Goal: Task Accomplishment & Management: Use online tool/utility

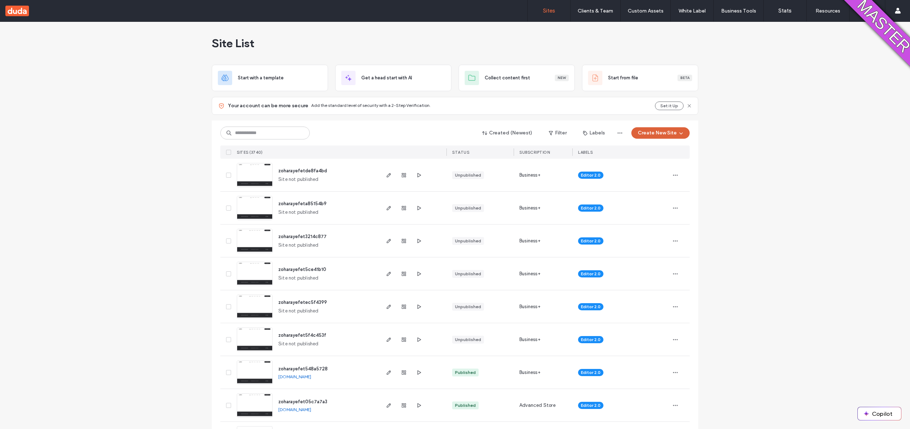
click at [650, 131] on button "Create New Site" at bounding box center [660, 132] width 58 height 11
click at [659, 152] on div "Start with a template" at bounding box center [688, 158] width 114 height 26
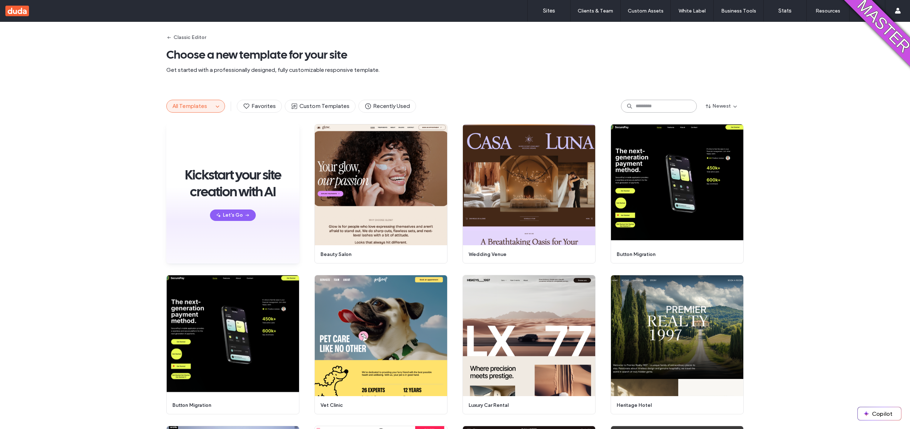
click at [652, 111] on input at bounding box center [659, 106] width 76 height 13
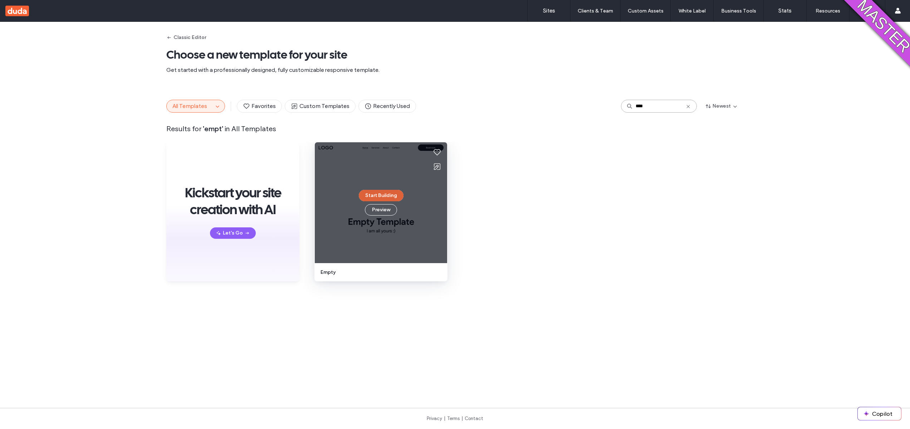
type input "****"
click at [365, 197] on button "Start Building" at bounding box center [381, 195] width 45 height 11
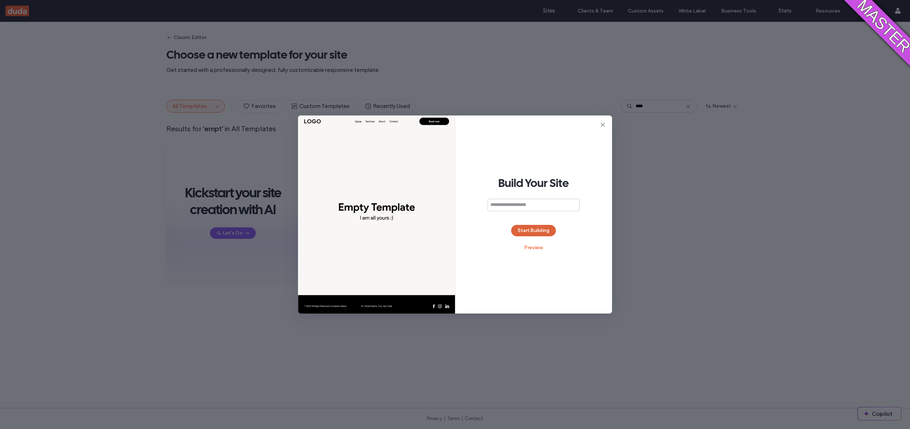
click at [531, 233] on button "Start Building" at bounding box center [533, 230] width 45 height 11
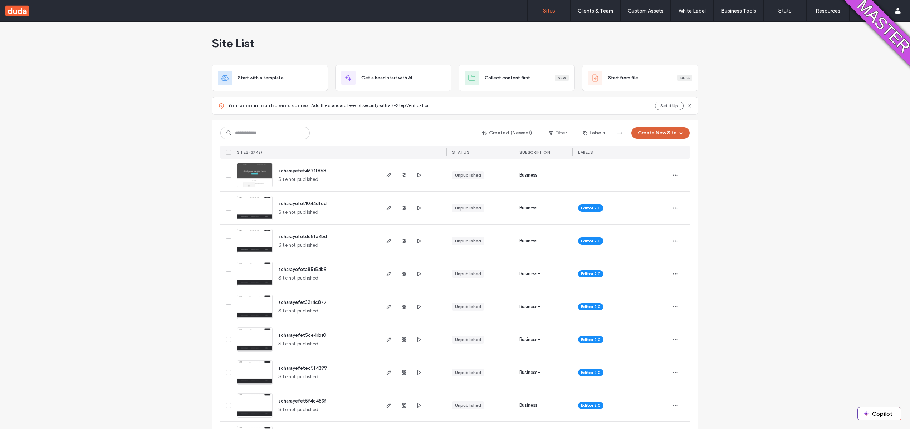
click at [664, 129] on button "Create New Site" at bounding box center [660, 132] width 58 height 11
click at [313, 195] on div "zoharayefet1044dfed Site not published" at bounding box center [326, 208] width 106 height 33
click at [306, 206] on span "zoharayefet1044dfed" at bounding box center [302, 203] width 48 height 5
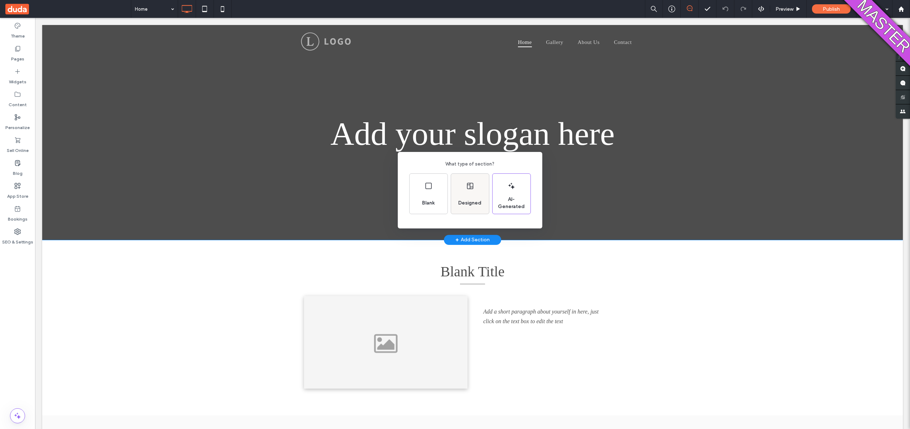
click at [465, 192] on div "Designed" at bounding box center [470, 194] width 38 height 40
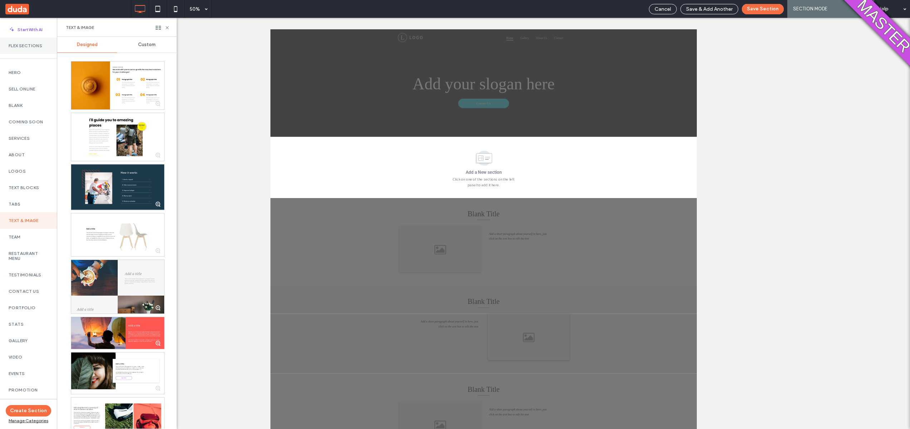
click at [28, 52] on div "Flex Sections" at bounding box center [28, 46] width 57 height 16
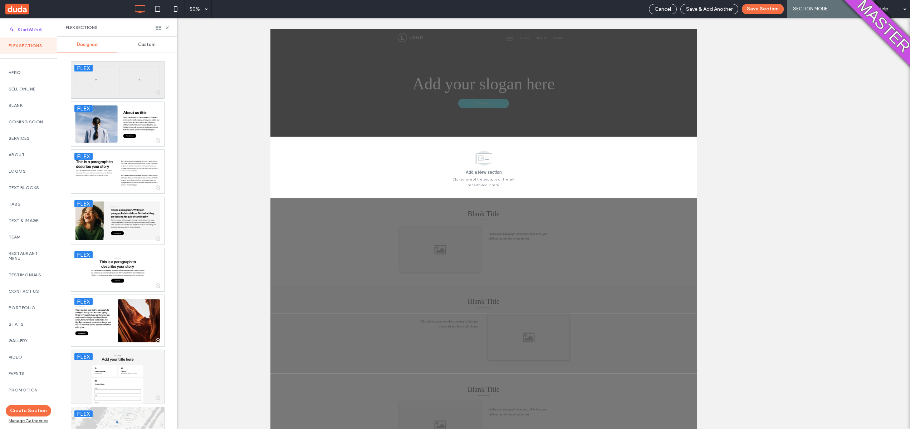
click at [111, 75] on div at bounding box center [117, 80] width 93 height 37
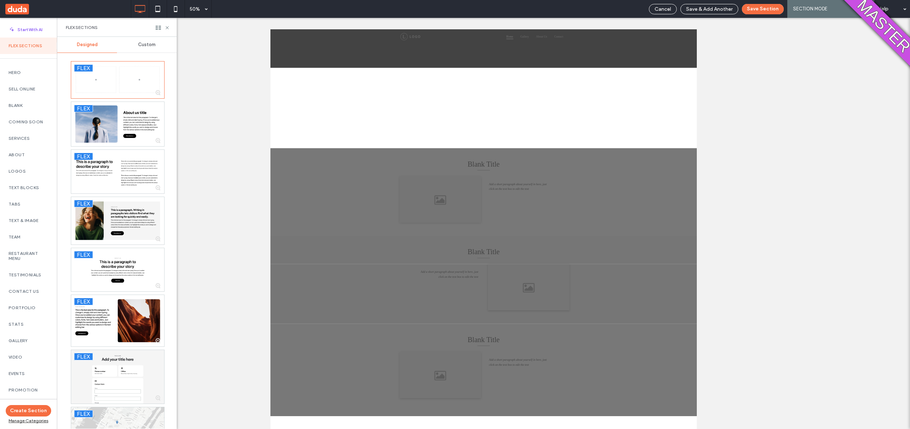
scroll to position [141, 0]
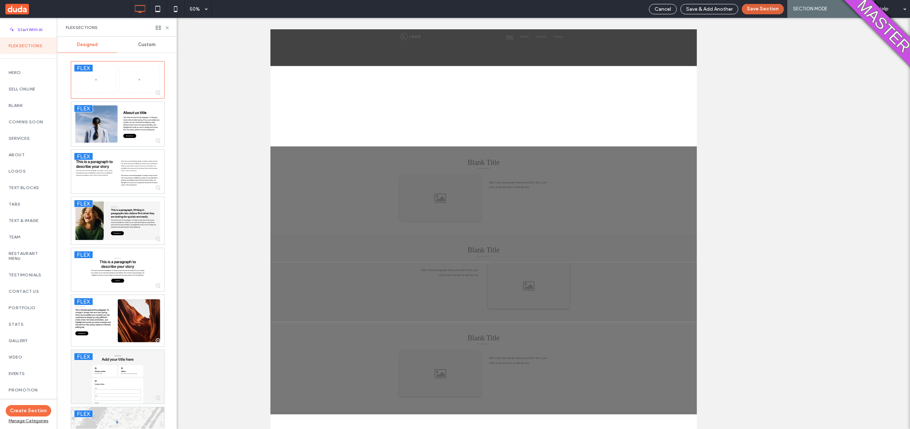
click at [761, 12] on button "Save Section" at bounding box center [763, 9] width 42 height 10
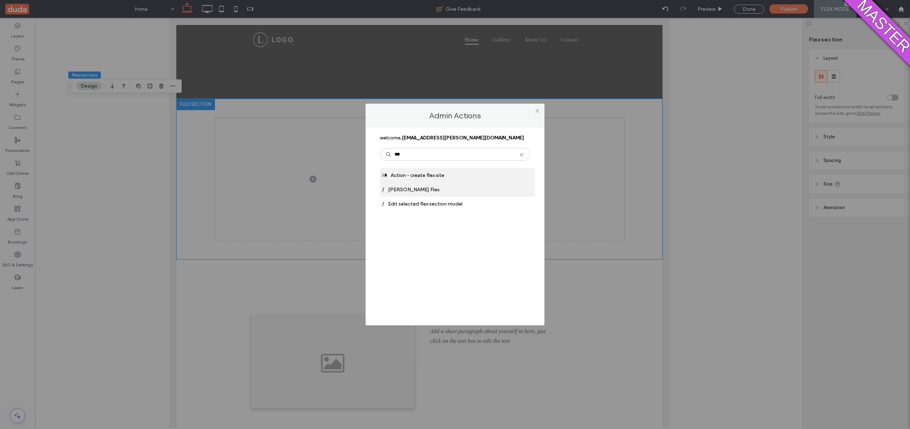
type input "***"
click at [434, 192] on div "ƒ Duda Flex" at bounding box center [457, 189] width 155 height 14
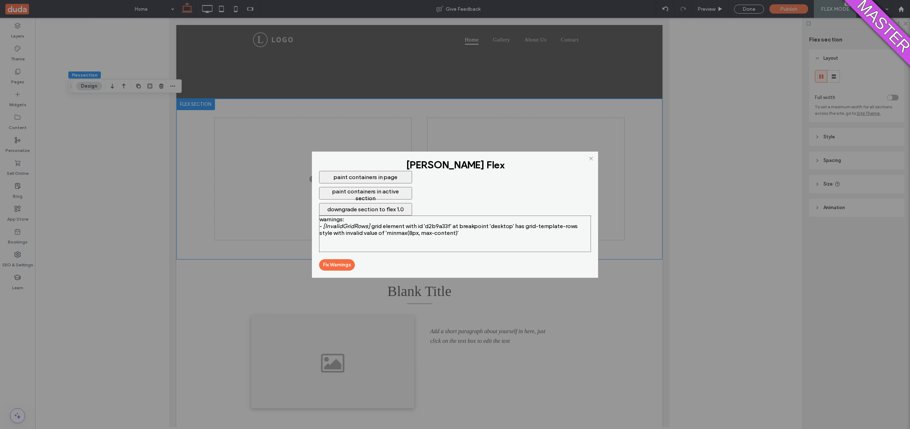
click at [340, 211] on button "downgrade section to flex 1.0" at bounding box center [365, 209] width 93 height 13
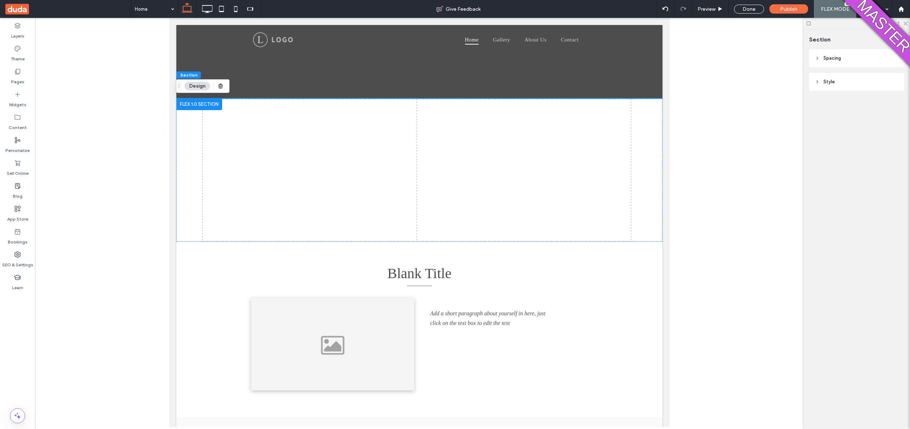
scroll to position [88, 0]
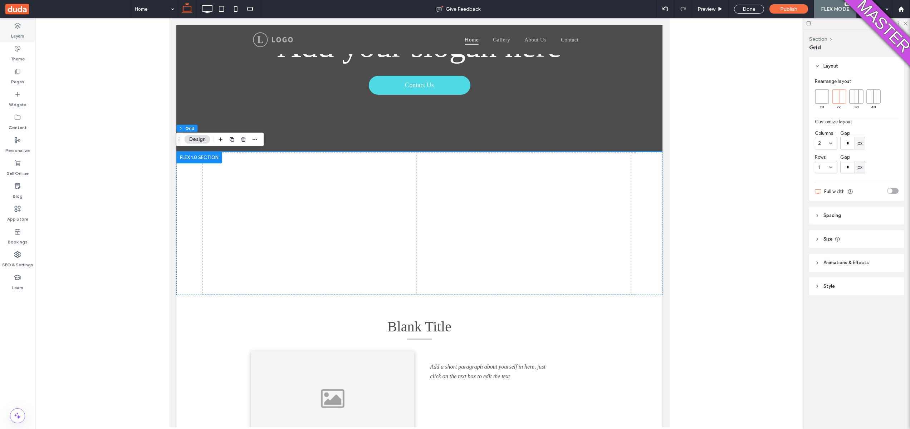
click at [8, 38] on div "Layers" at bounding box center [17, 30] width 35 height 23
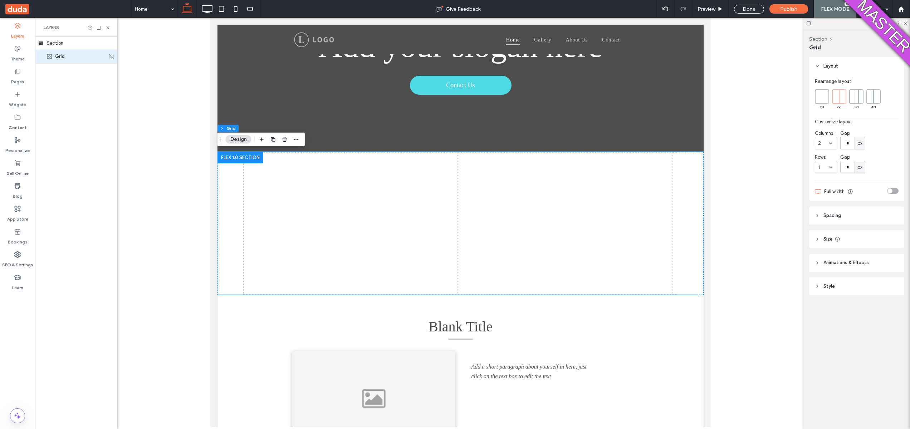
click at [52, 54] on icon at bounding box center [50, 57] width 6 height 6
click at [52, 56] on use at bounding box center [49, 56] width 5 height 5
click at [346, 175] on div at bounding box center [460, 223] width 486 height 143
click at [331, 194] on div at bounding box center [460, 223] width 486 height 143
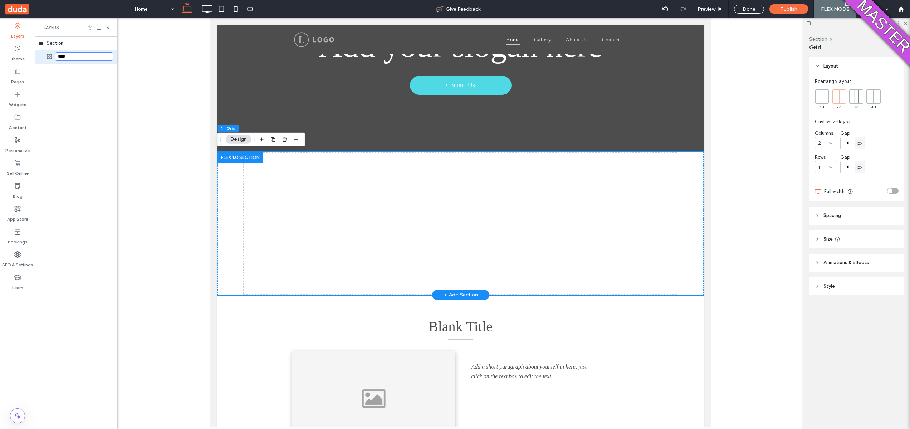
click at [331, 194] on div at bounding box center [460, 223] width 486 height 143
click at [279, 211] on div at bounding box center [460, 223] width 486 height 143
click at [219, 202] on div at bounding box center [460, 223] width 486 height 143
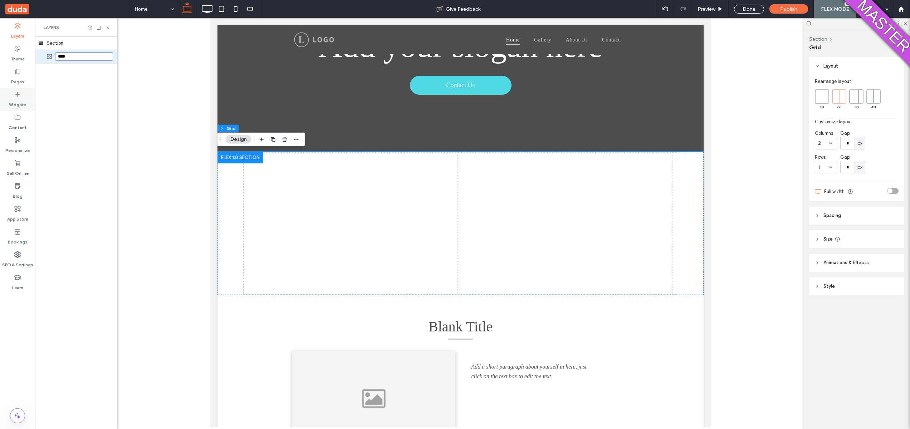
click at [13, 97] on div "Widgets" at bounding box center [17, 99] width 35 height 23
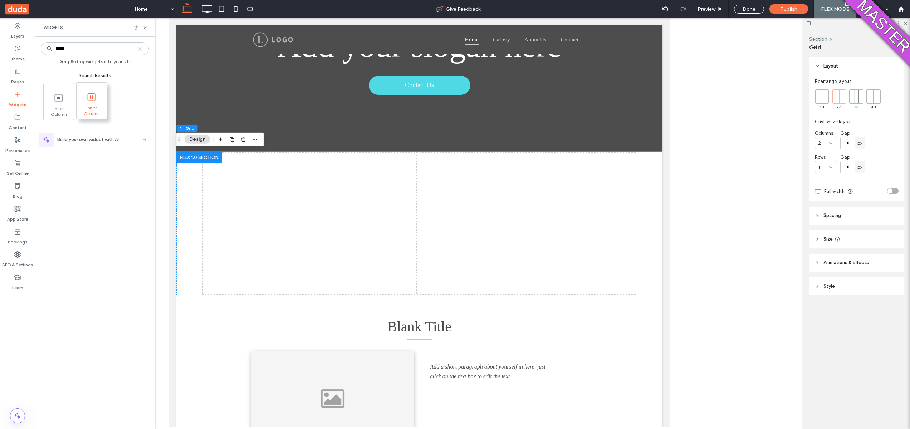
type input "*****"
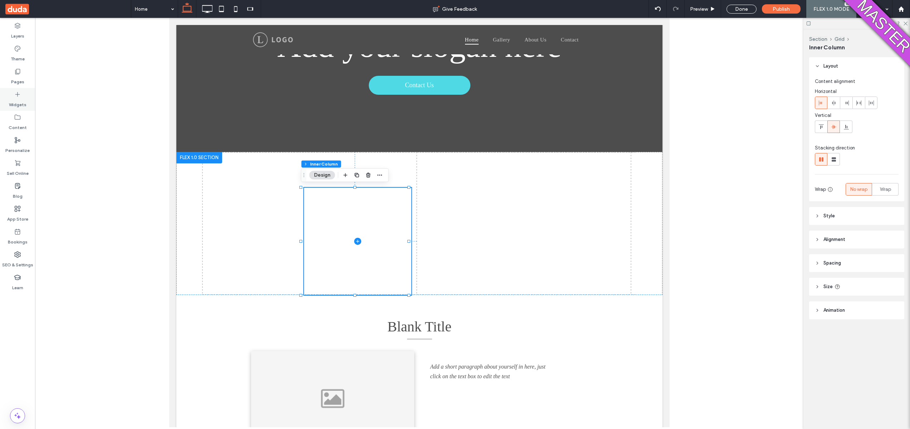
click at [30, 99] on div "Widgets" at bounding box center [17, 99] width 35 height 23
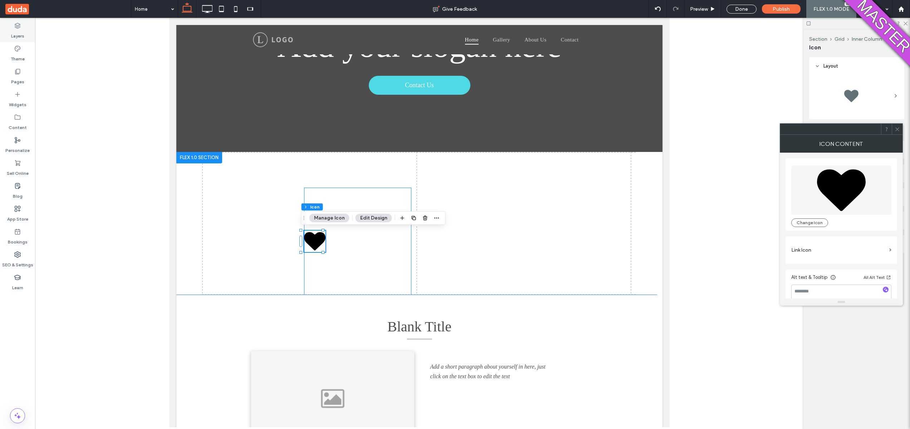
click at [6, 31] on div "Layers" at bounding box center [17, 30] width 35 height 23
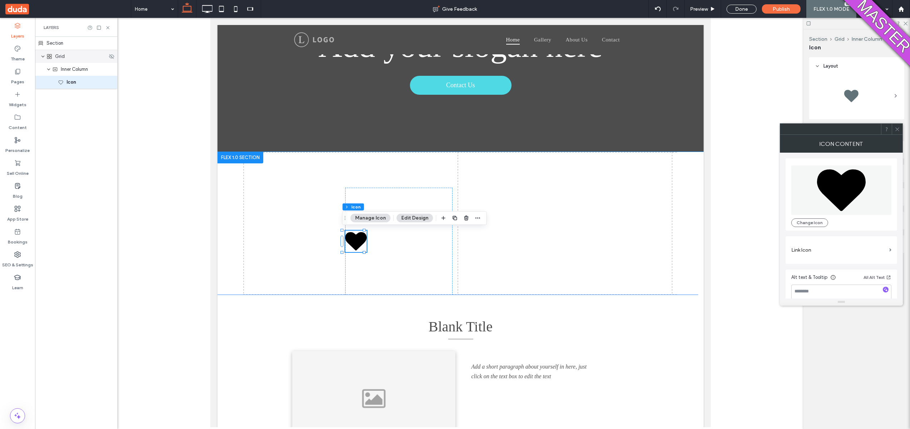
click at [57, 59] on span "Grid" at bounding box center [60, 56] width 10 height 7
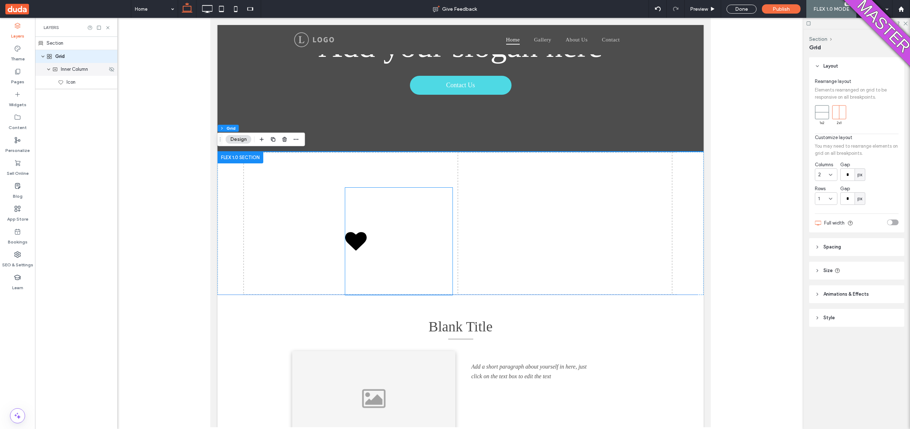
click at [70, 68] on span "Inner Column" at bounding box center [74, 69] width 27 height 7
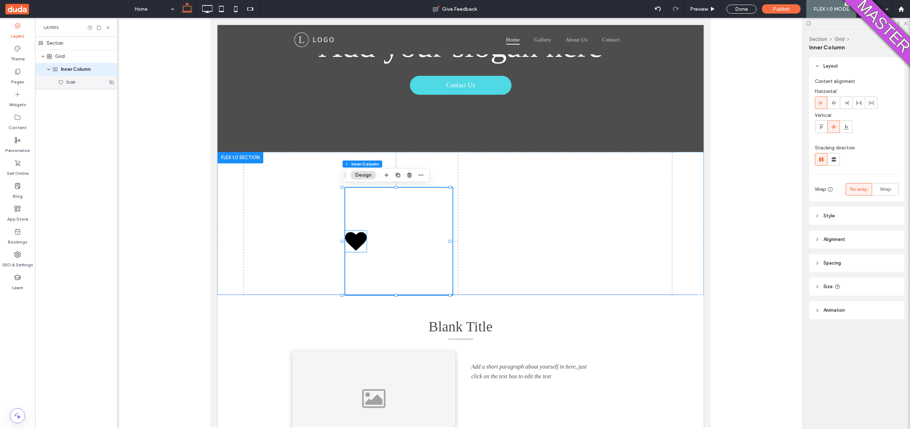
click at [67, 81] on span "Icon" at bounding box center [71, 82] width 9 height 7
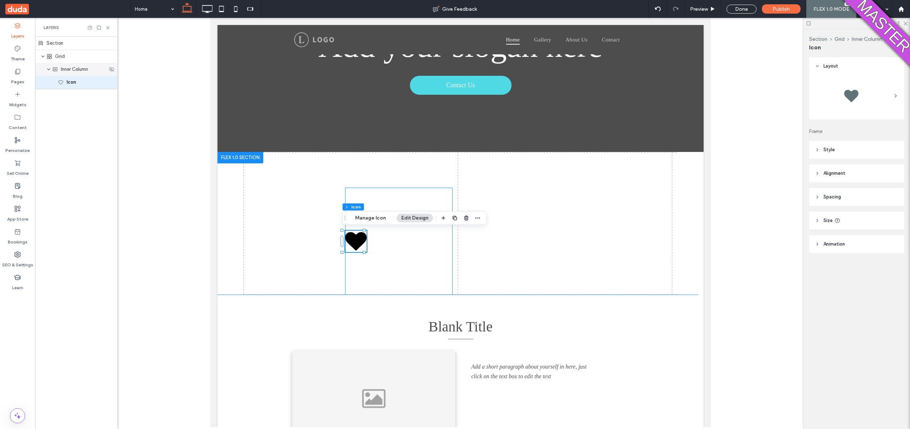
click at [48, 66] on span "expand Inner Column" at bounding box center [49, 69] width 4 height 13
click at [50, 72] on div "Inner Column" at bounding box center [76, 69] width 82 height 13
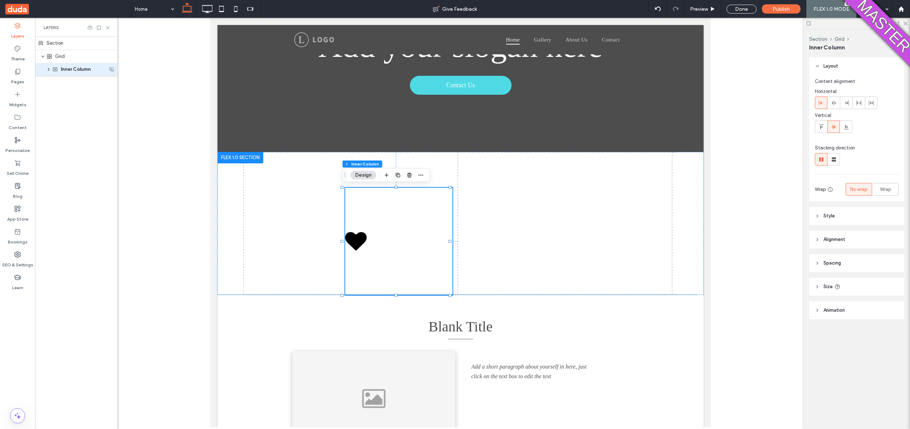
click at [50, 72] on div "Inner Column" at bounding box center [76, 69] width 82 height 13
click at [49, 72] on div "Inner Column" at bounding box center [76, 69] width 82 height 13
click at [49, 70] on use "expand Inner Column" at bounding box center [49, 69] width 2 height 3
click at [46, 60] on div "Grid" at bounding box center [76, 56] width 82 height 13
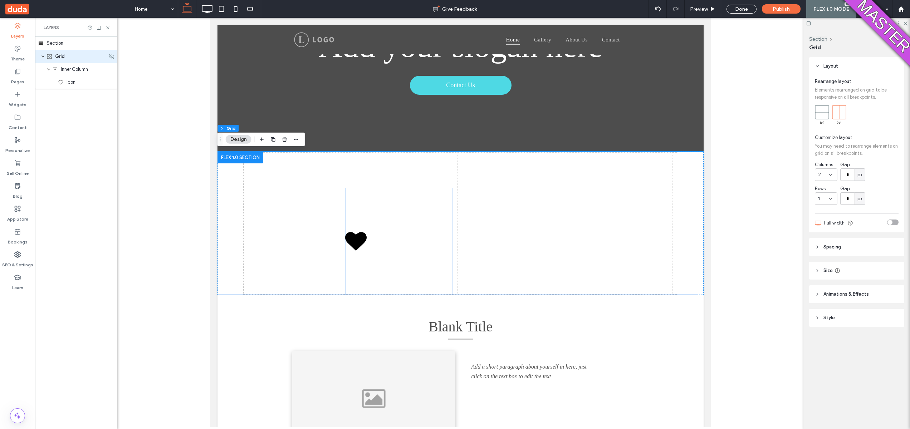
click at [41, 57] on icon "expand Grid" at bounding box center [43, 57] width 4 height 6
click at [224, 10] on icon at bounding box center [221, 9] width 14 height 14
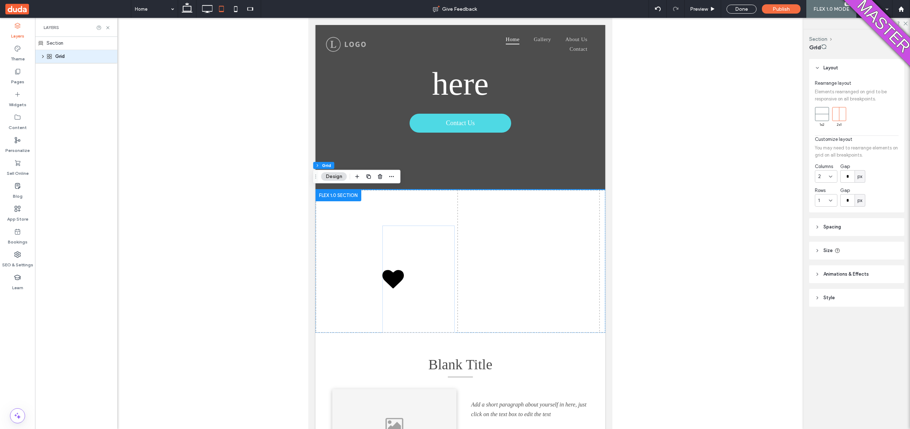
click at [174, 104] on div at bounding box center [460, 246] width 686 height 456
click at [16, 85] on div "Pages" at bounding box center [17, 76] width 35 height 23
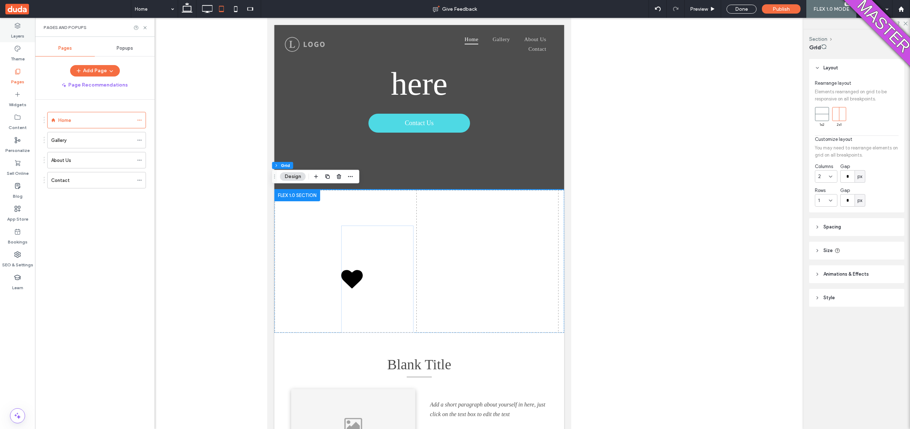
click at [11, 34] on label "Layers" at bounding box center [17, 34] width 13 height 10
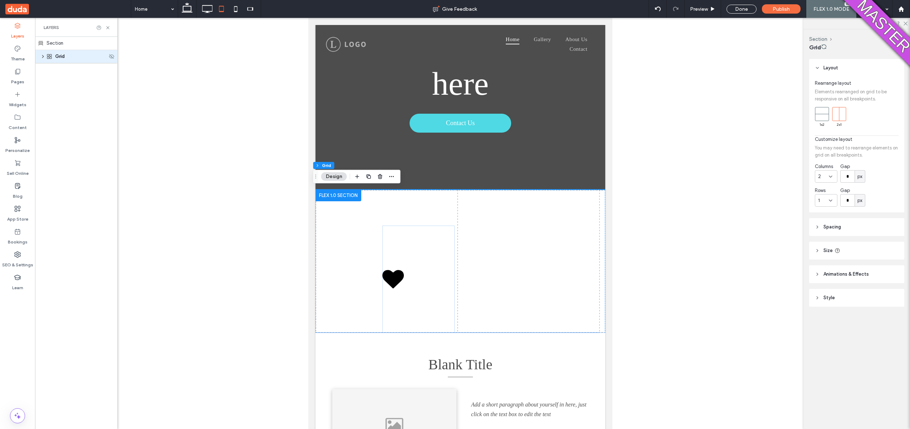
click at [54, 58] on div "Grid" at bounding box center [77, 56] width 61 height 7
click at [44, 59] on div "Grid" at bounding box center [76, 56] width 82 height 13
click at [44, 59] on div "****" at bounding box center [76, 56] width 82 height 13
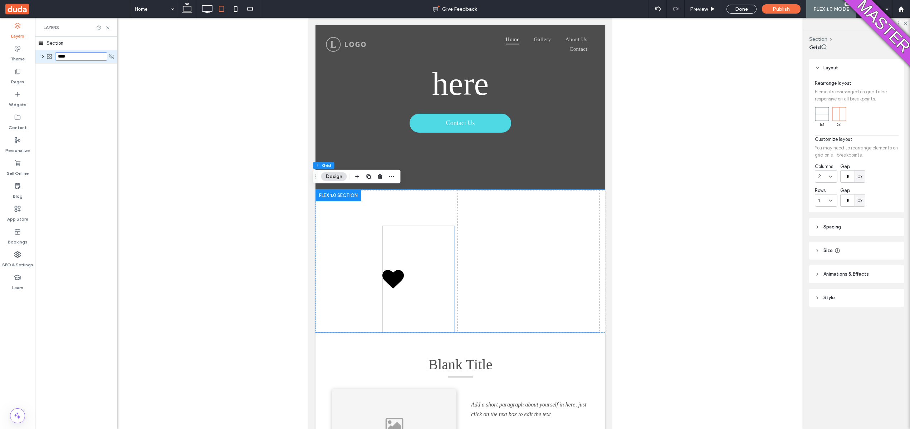
click at [41, 53] on div "****" at bounding box center [76, 56] width 82 height 13
click at [42, 57] on icon "expand Grid" at bounding box center [43, 56] width 6 height 4
click at [43, 57] on use "expand Grid" at bounding box center [42, 57] width 3 height 2
click at [43, 57] on use "expand Grid" at bounding box center [43, 56] width 2 height 3
click at [43, 57] on use "expand Grid" at bounding box center [42, 57] width 3 height 2
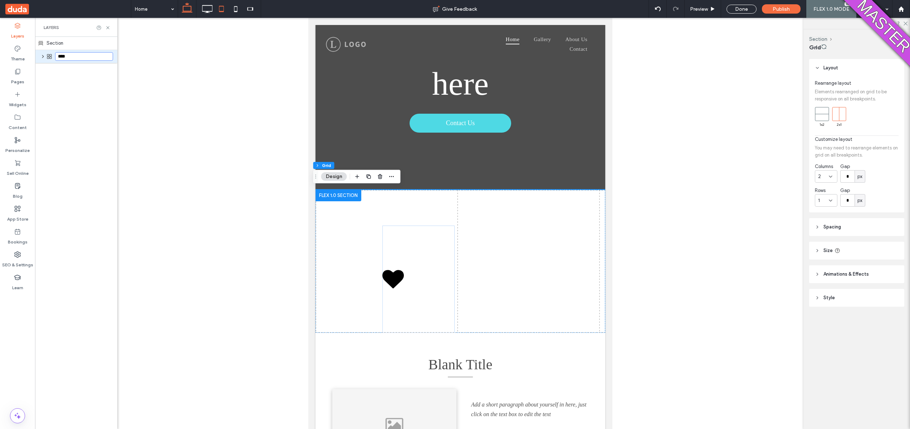
click at [183, 13] on icon at bounding box center [187, 9] width 14 height 14
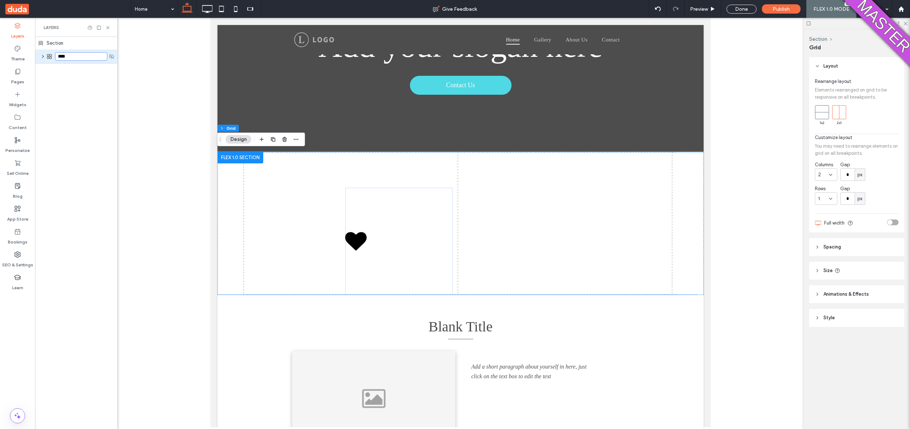
click at [42, 59] on div "****" at bounding box center [76, 56] width 82 height 13
click at [43, 57] on icon "expand Grid" at bounding box center [43, 56] width 6 height 4
click at [43, 57] on icon "expand Grid" at bounding box center [43, 57] width 4 height 6
click at [43, 57] on icon "expand Grid" at bounding box center [43, 56] width 6 height 4
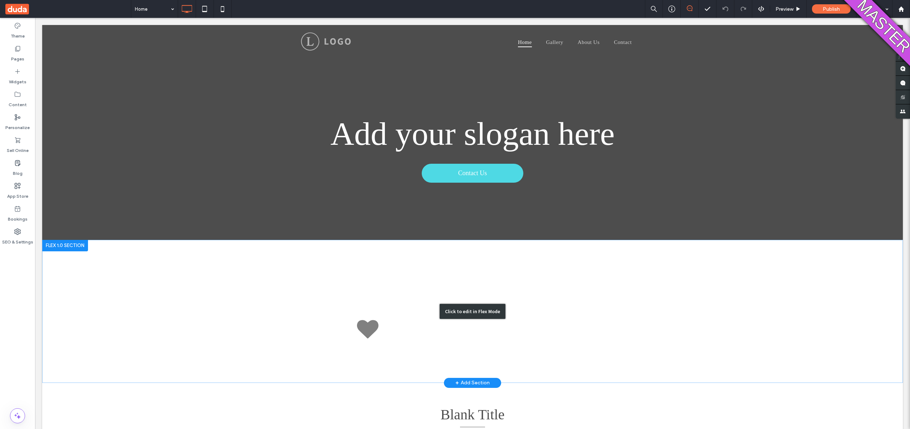
click at [294, 270] on div "Click to edit in Flex Mode" at bounding box center [472, 311] width 861 height 143
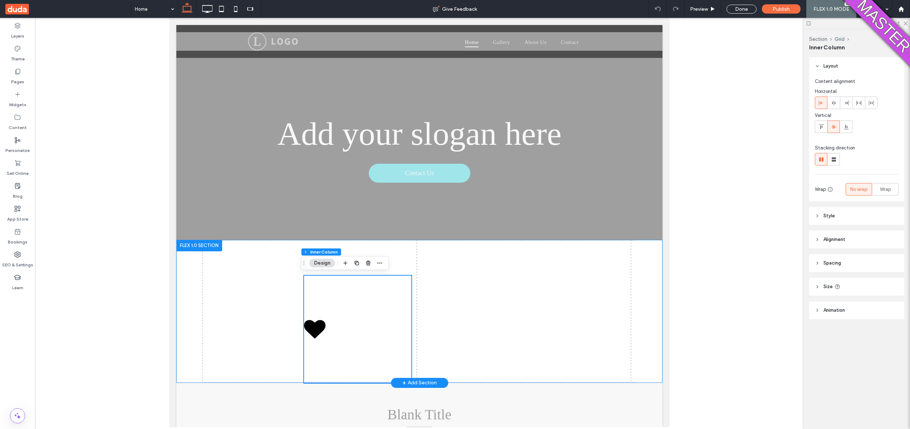
click at [245, 283] on div at bounding box center [419, 311] width 486 height 143
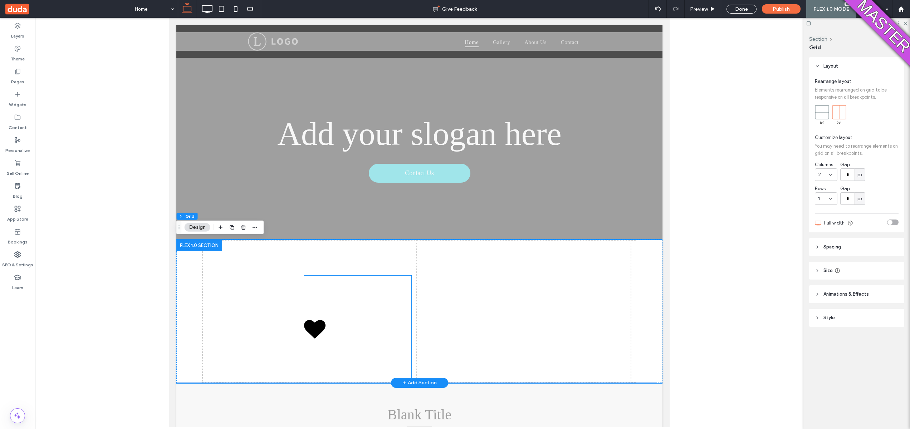
click at [395, 293] on div at bounding box center [357, 329] width 107 height 107
